Goal: Information Seeking & Learning: Learn about a topic

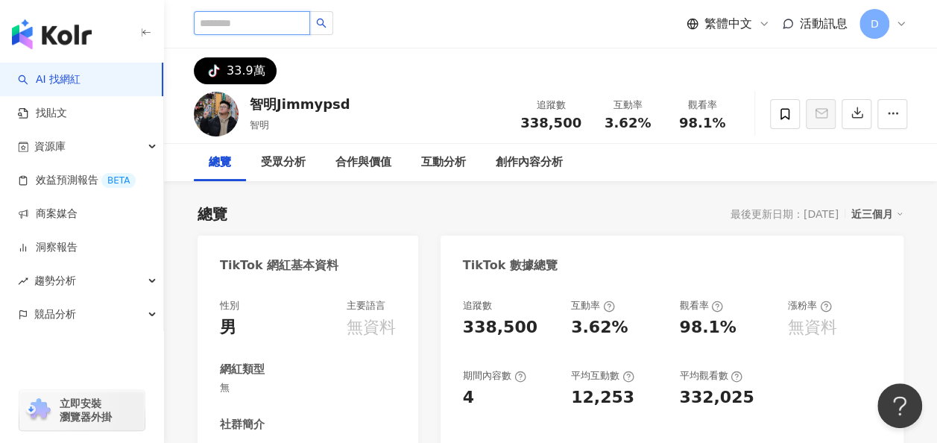
click at [274, 13] on input "search" at bounding box center [252, 23] width 116 height 24
click at [287, 24] on input "search" at bounding box center [252, 23] width 116 height 24
paste input "****"
type input "****"
click at [326, 23] on icon "search" at bounding box center [321, 23] width 10 height 10
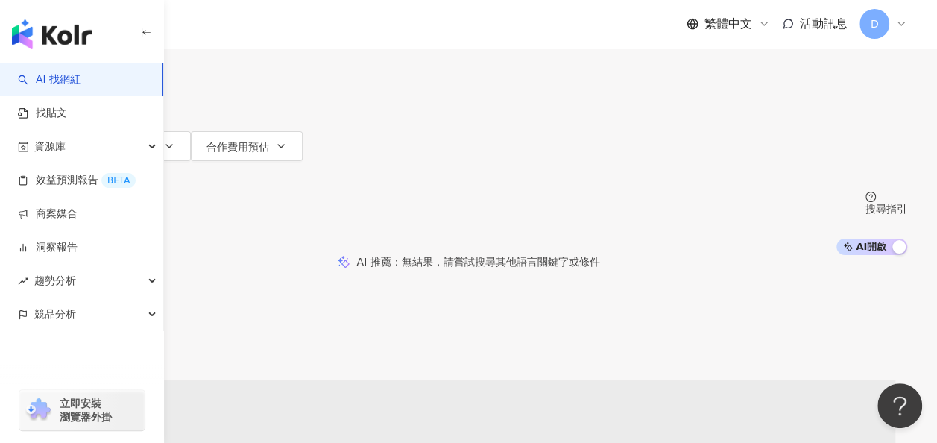
scroll to position [75, 0]
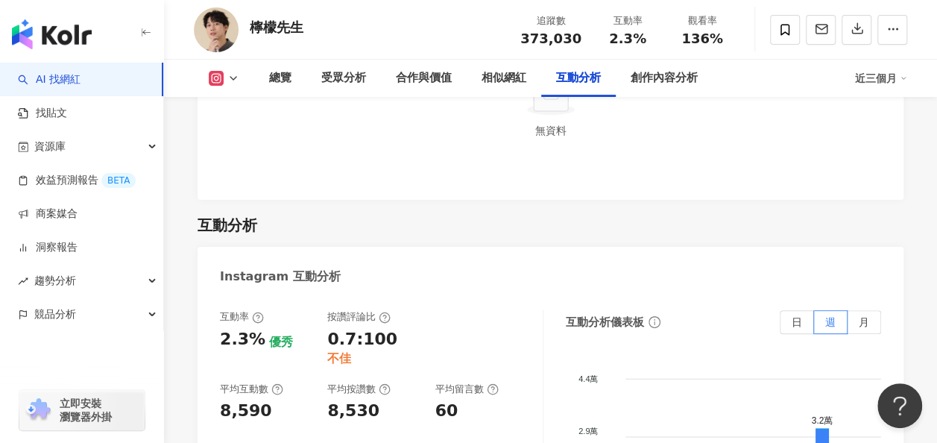
scroll to position [3279, 0]
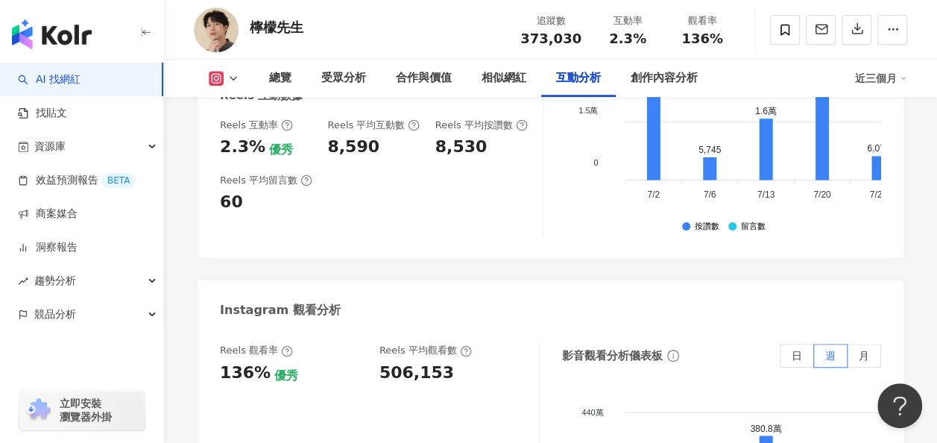
click at [408, 361] on div "506,153" at bounding box center [416, 372] width 75 height 23
click at [409, 361] on div "506,153" at bounding box center [416, 372] width 75 height 23
copy div "506,153"
click at [207, 21] on img at bounding box center [216, 29] width 45 height 45
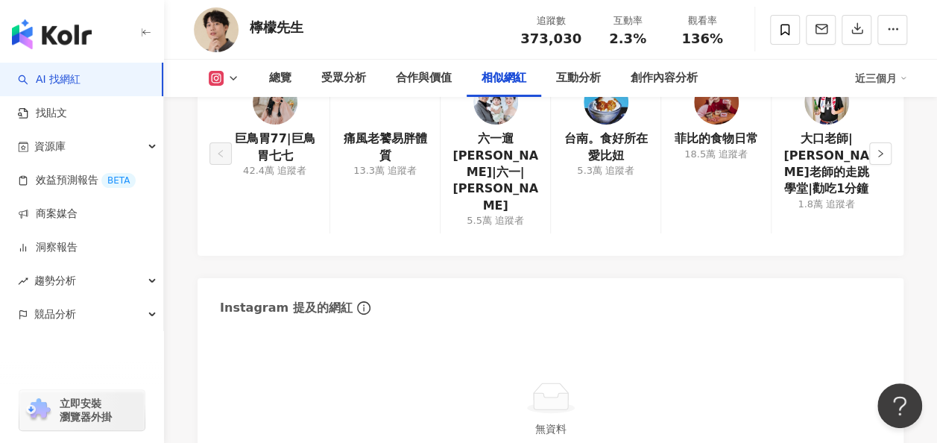
scroll to position [2534, 0]
